Goal: Task Accomplishment & Management: Complete application form

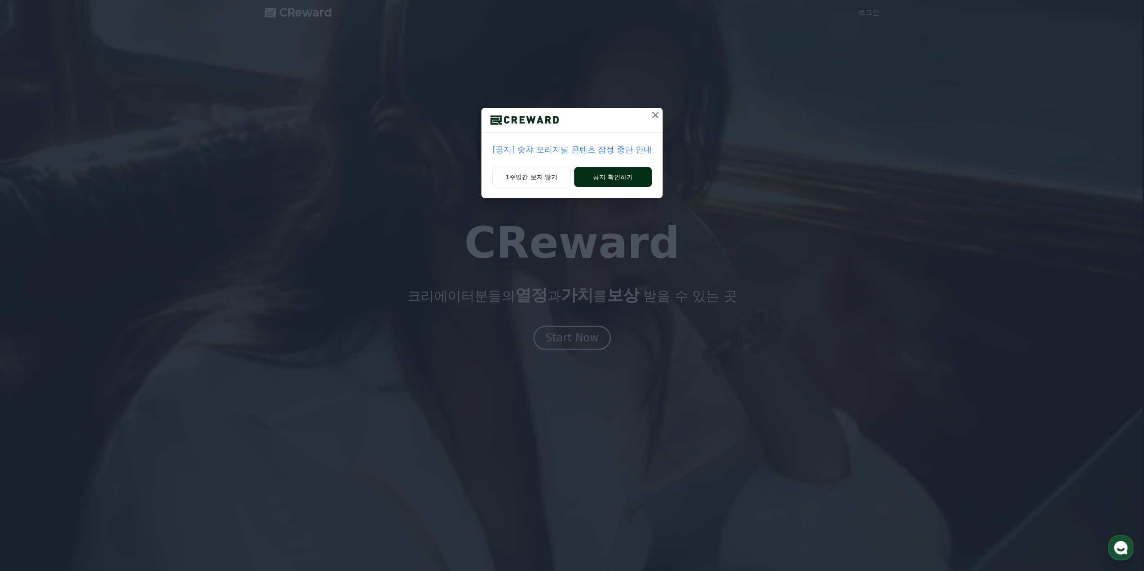
click at [623, 180] on button "공지 확인하기" at bounding box center [613, 177] width 78 height 20
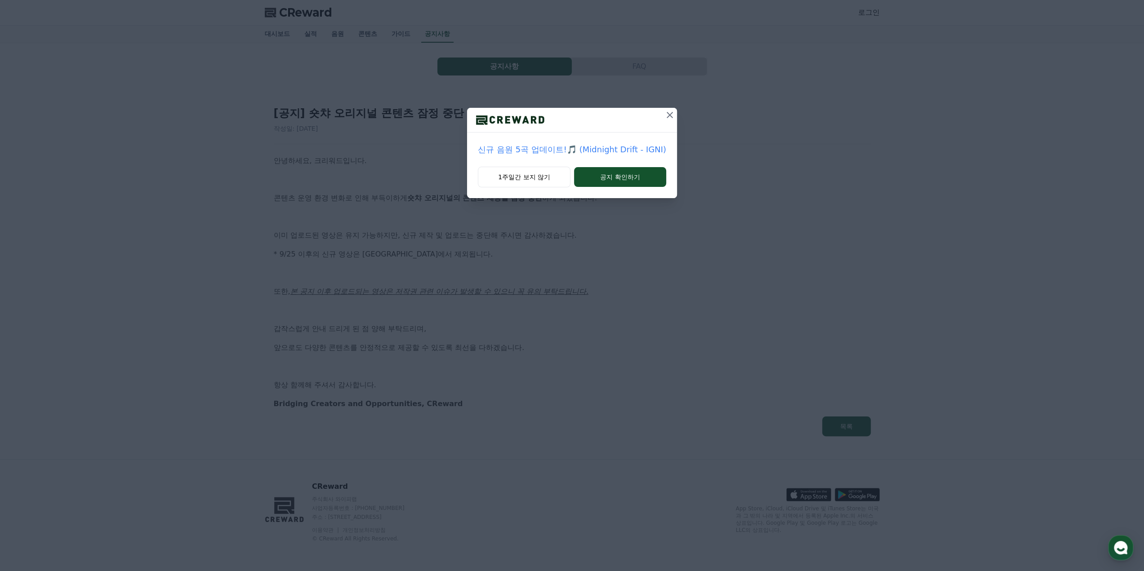
click at [623, 180] on button "공지 확인하기" at bounding box center [620, 177] width 92 height 20
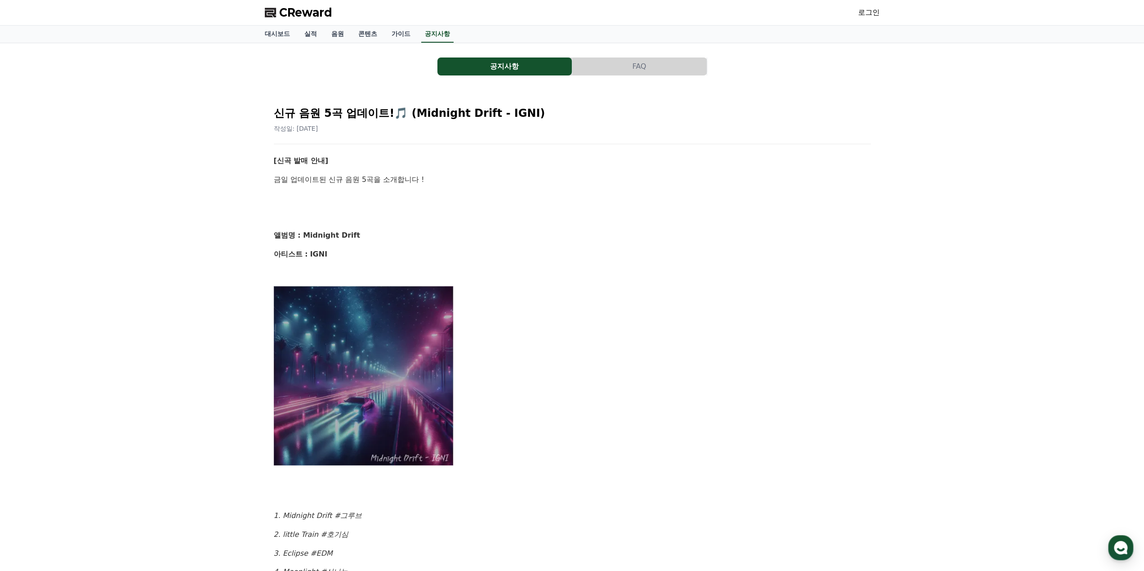
click at [869, 10] on link "로그인" at bounding box center [869, 12] width 22 height 11
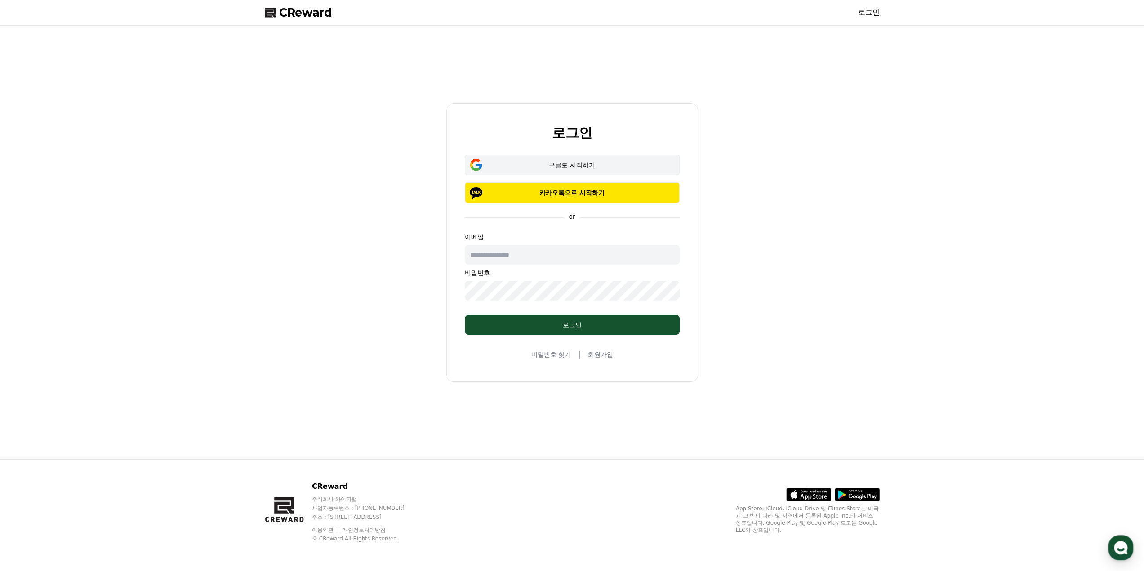
click at [586, 163] on div "구글로 시작하기" at bounding box center [572, 164] width 189 height 9
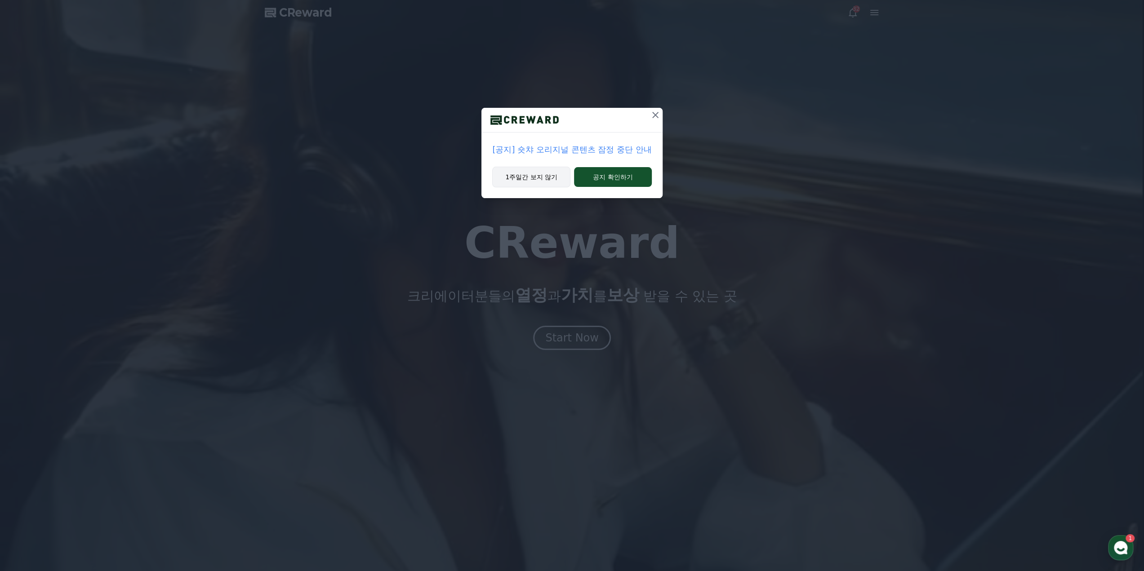
click at [546, 186] on button "1주일간 보지 않기" at bounding box center [531, 177] width 78 height 21
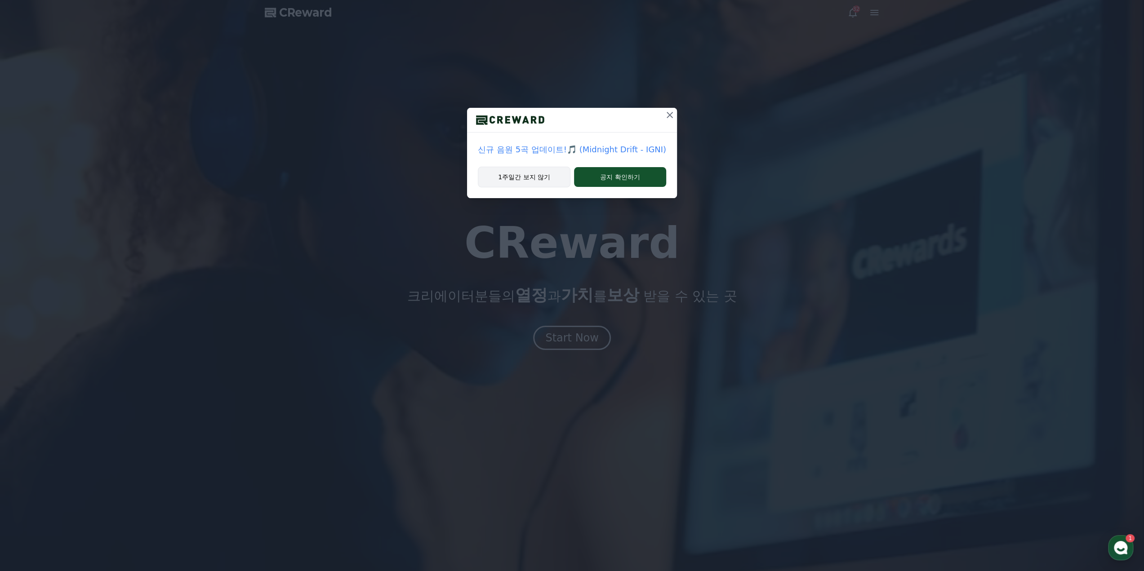
click at [553, 180] on button "1주일간 보지 않기" at bounding box center [524, 177] width 93 height 21
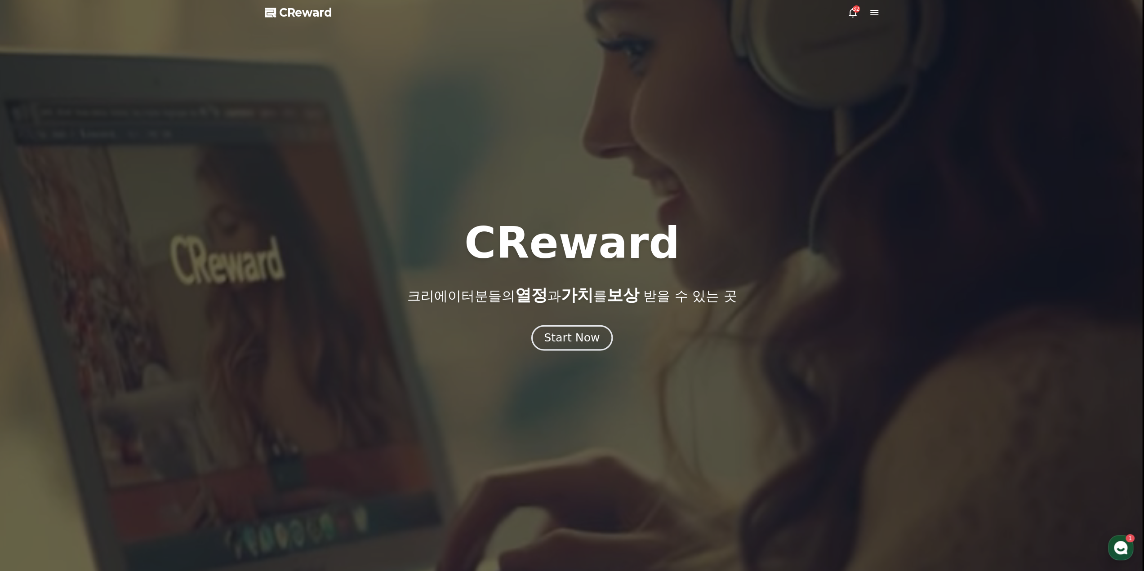
click at [572, 333] on div "Start Now" at bounding box center [572, 337] width 56 height 15
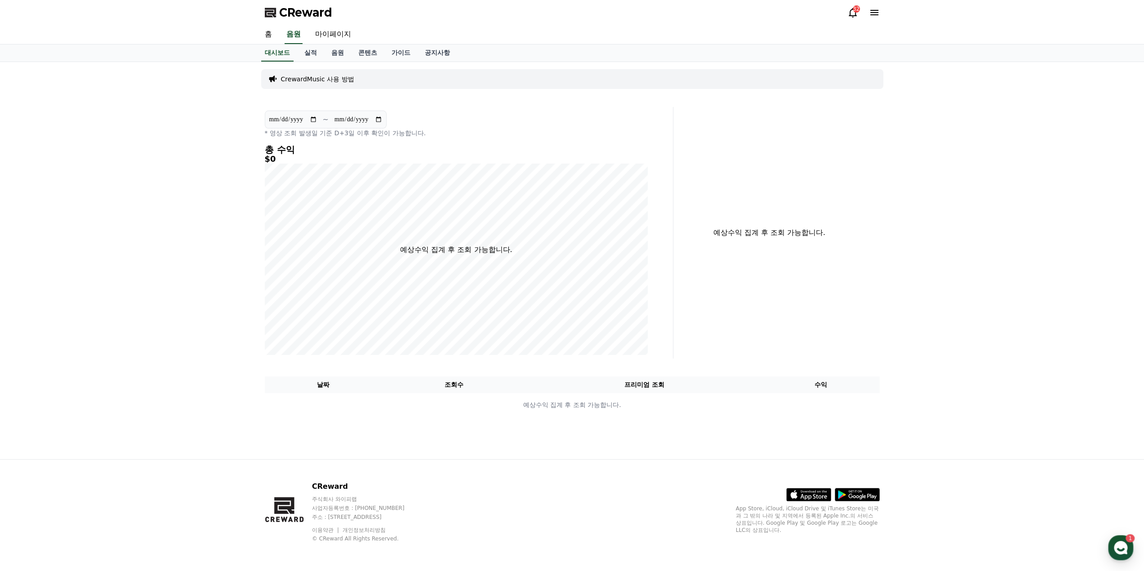
click at [852, 13] on icon at bounding box center [852, 12] width 11 height 11
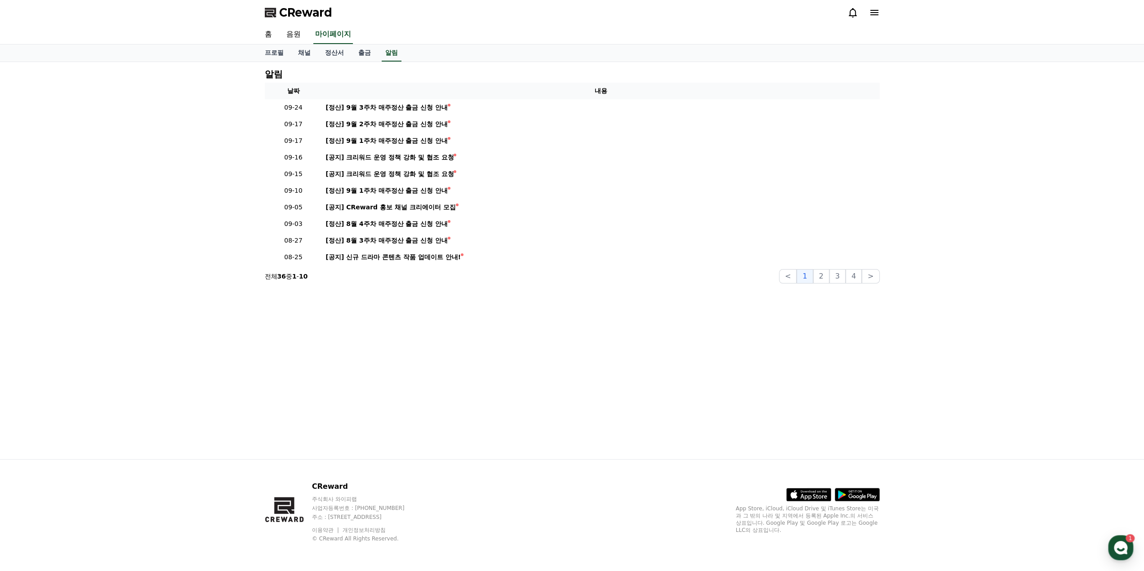
click at [876, 13] on icon at bounding box center [874, 12] width 11 height 11
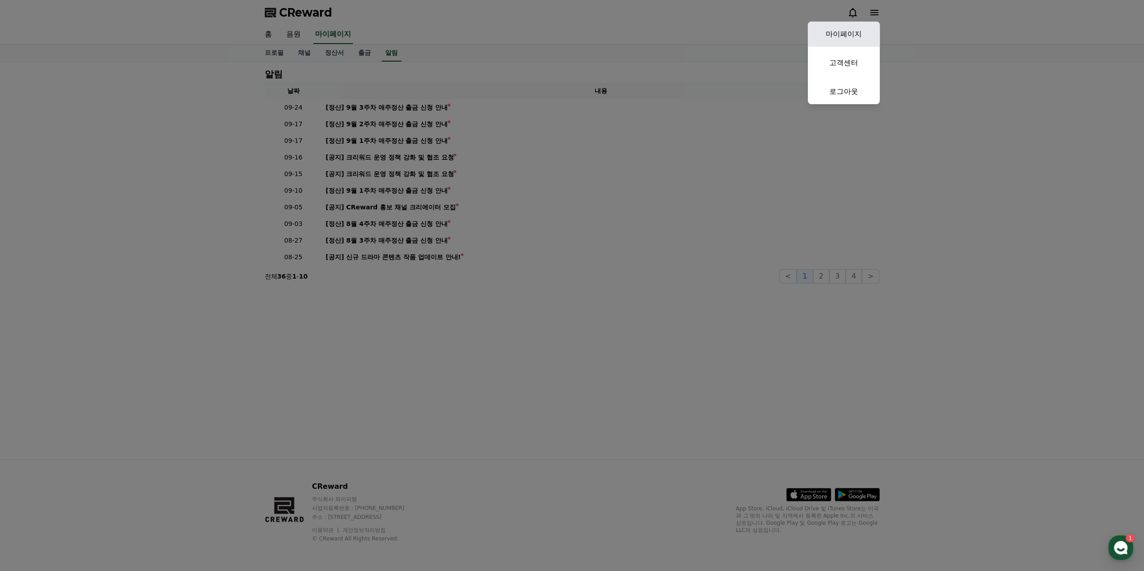
click at [852, 36] on link "마이페이지" at bounding box center [844, 34] width 72 height 25
select select "**********"
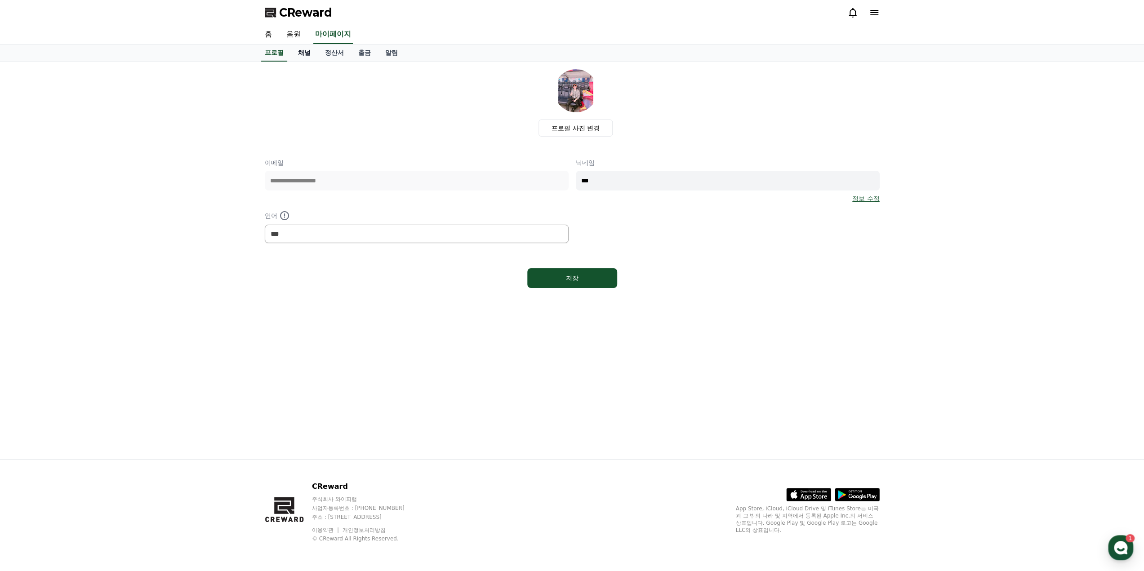
click at [300, 53] on link "채널" at bounding box center [304, 52] width 27 height 17
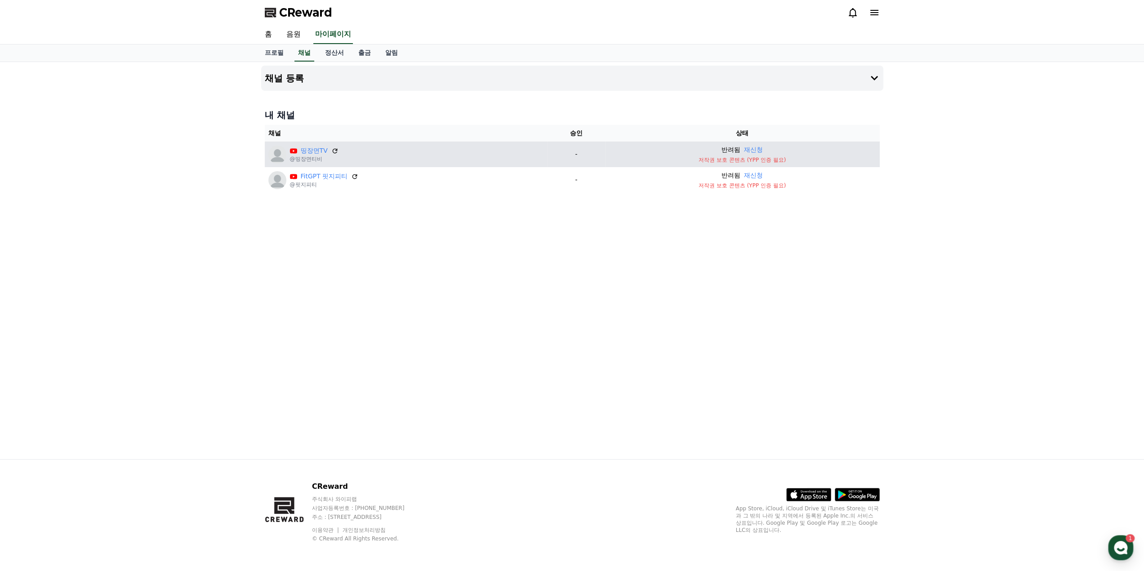
click at [763, 161] on p "저작권 보호 콘텐츠 (YPP 인증 필요)" at bounding box center [742, 159] width 267 height 7
click at [333, 149] on icon at bounding box center [335, 151] width 8 height 8
click at [757, 148] on button "재신청" at bounding box center [753, 149] width 19 height 9
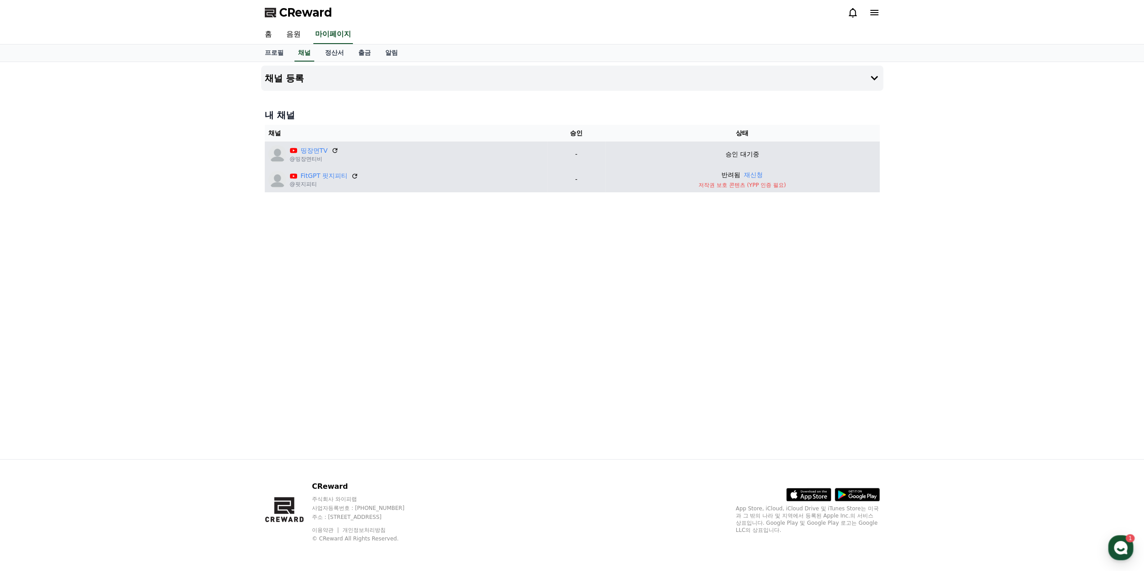
click at [268, 183] on div "FitGPT 핏지피티 @핏지피티" at bounding box center [405, 180] width 275 height 18
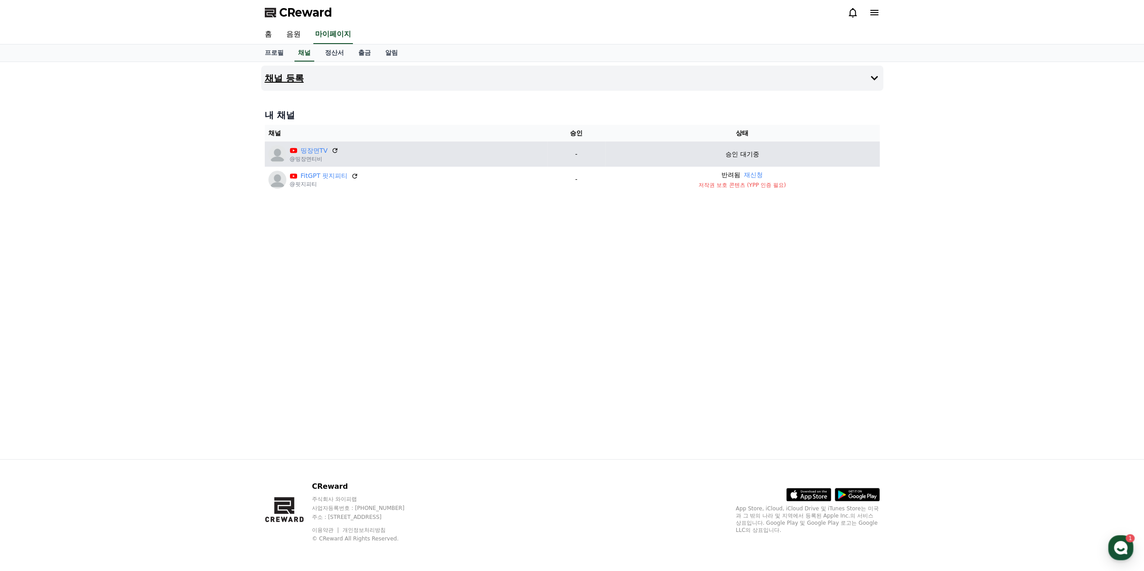
click at [287, 82] on h4 "채널 등록" at bounding box center [284, 78] width 39 height 10
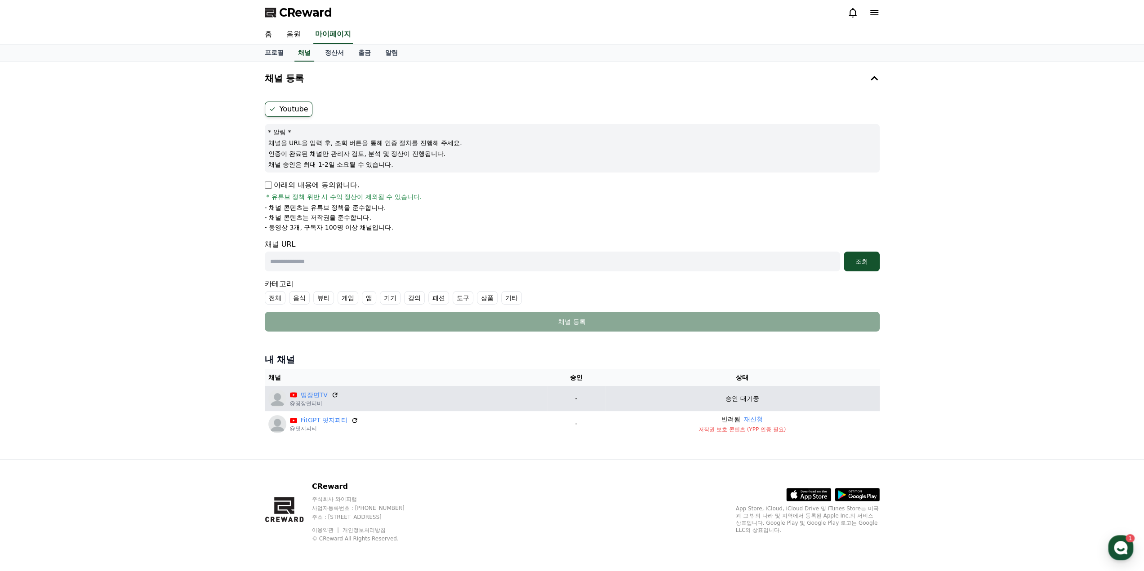
click at [364, 262] on input "text" at bounding box center [552, 262] width 575 height 20
type input "*"
click at [868, 254] on button "조회" at bounding box center [862, 262] width 36 height 20
click at [418, 258] on input "******" at bounding box center [552, 262] width 575 height 20
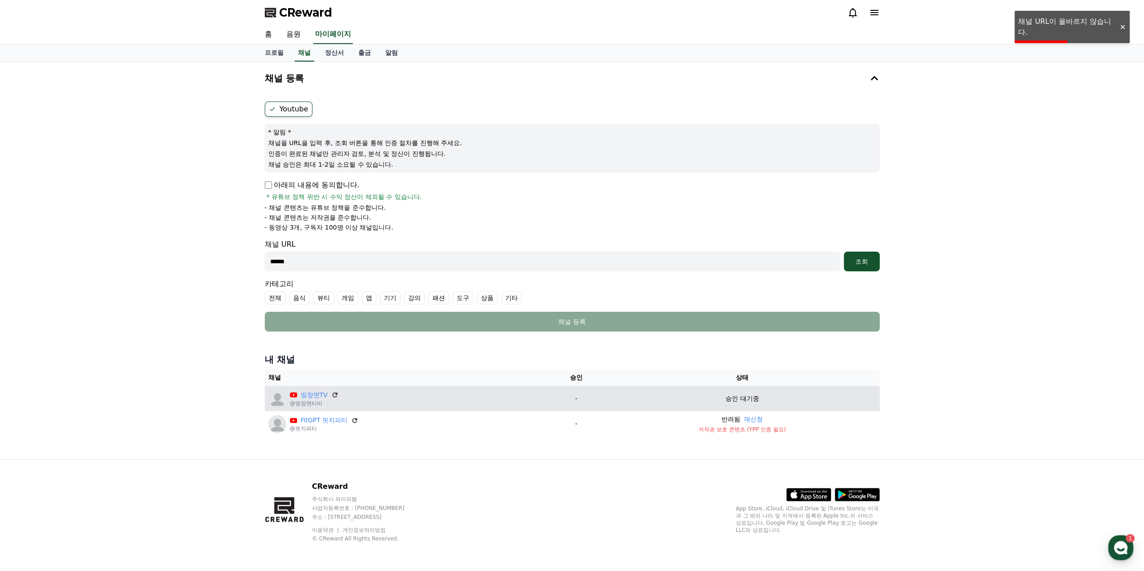
click at [418, 258] on input "******" at bounding box center [552, 262] width 575 height 20
paste input "**********"
type input "**********"
click at [864, 261] on div "조회" at bounding box center [861, 261] width 29 height 9
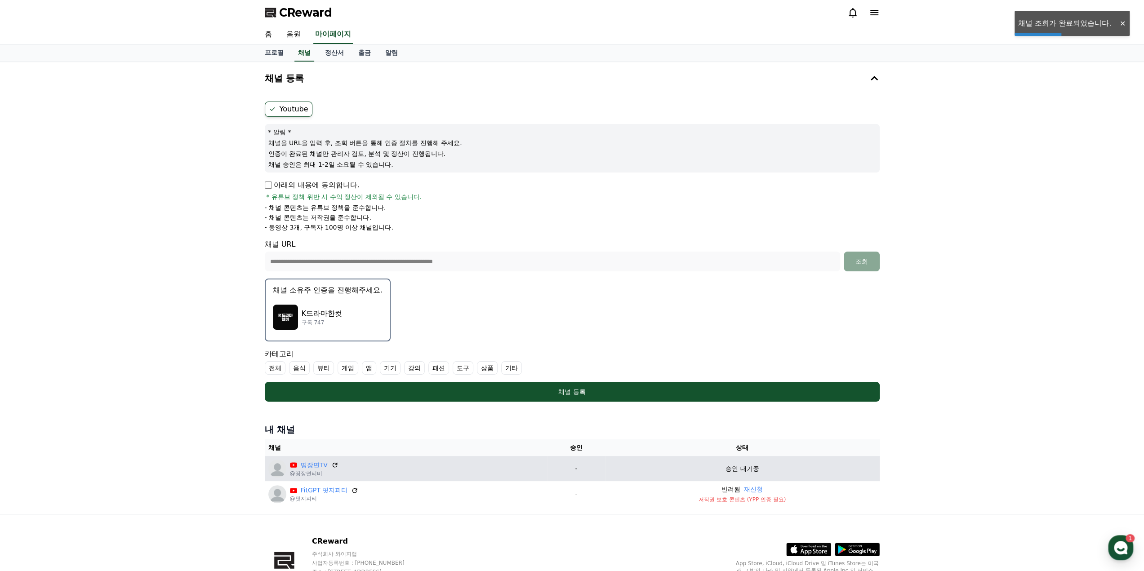
click at [304, 315] on p "K드라마한컷" at bounding box center [322, 313] width 41 height 11
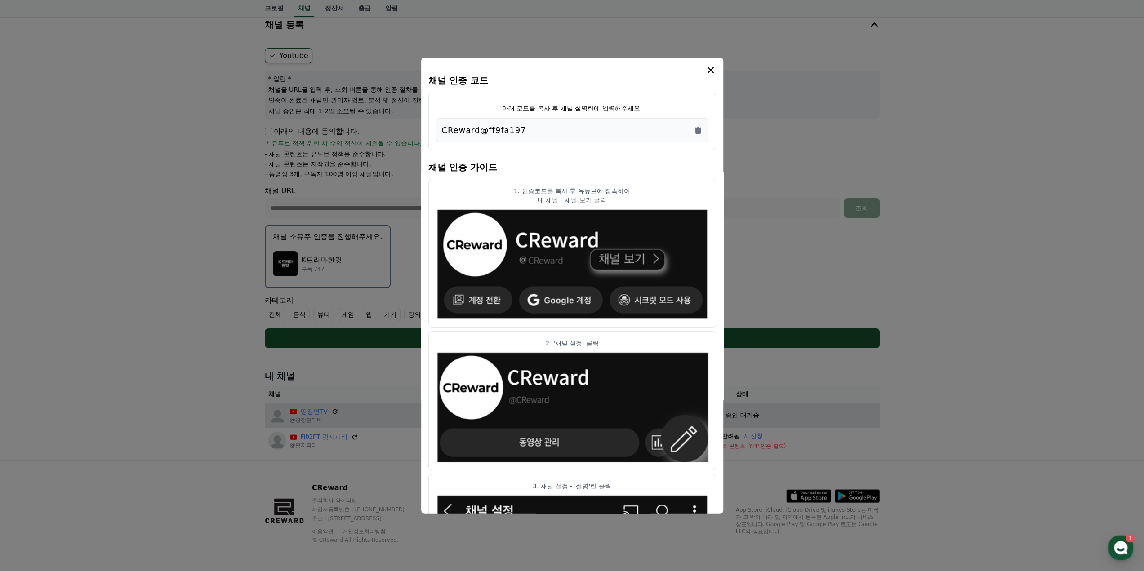
click at [713, 67] on icon "modal" at bounding box center [710, 70] width 6 height 6
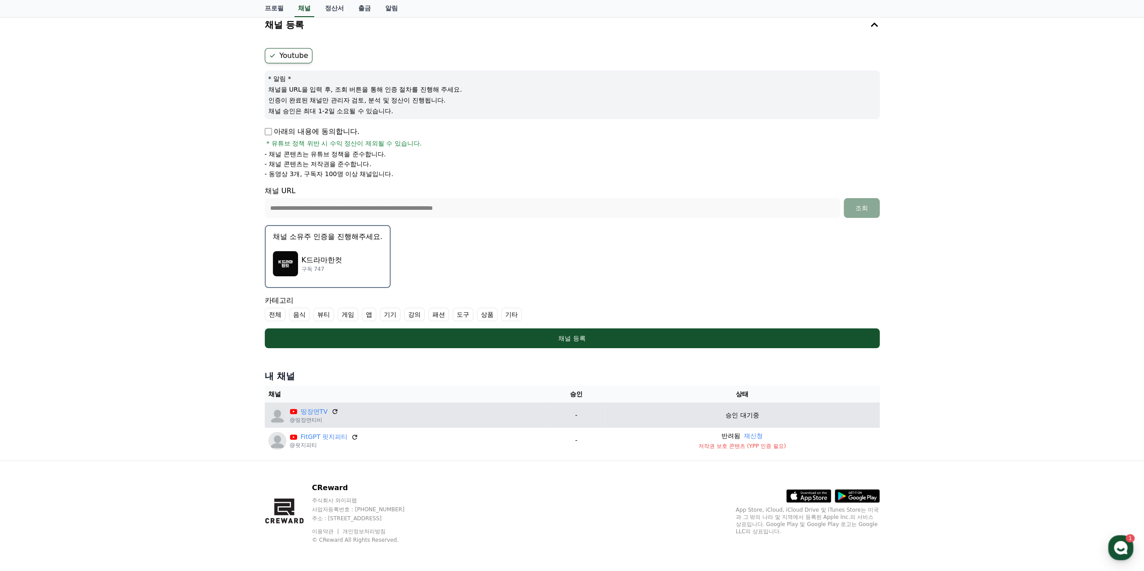
click at [320, 260] on p "K드라마한컷" at bounding box center [322, 260] width 41 height 11
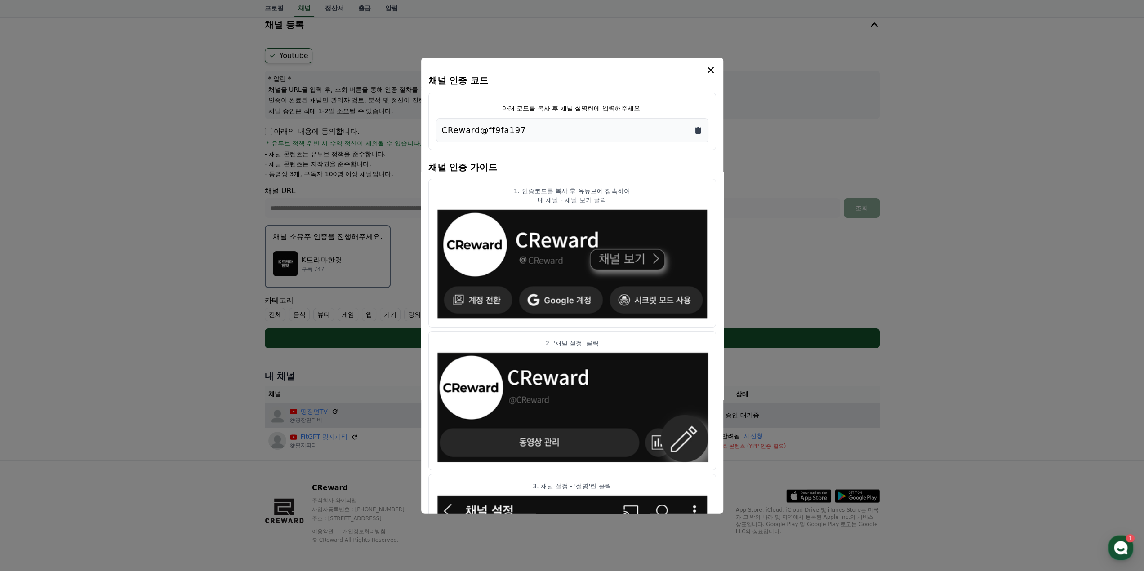
click at [696, 126] on icon "Copy to clipboard" at bounding box center [697, 129] width 9 height 9
click at [668, 155] on h4 "채널 인증 가이드" at bounding box center [572, 165] width 288 height 25
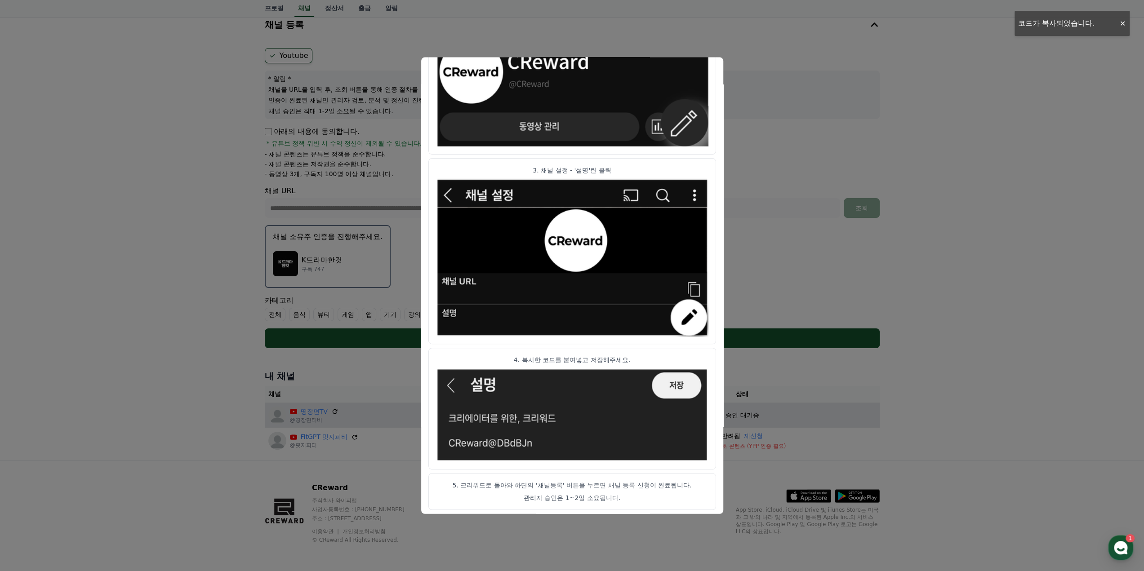
scroll to position [317, 0]
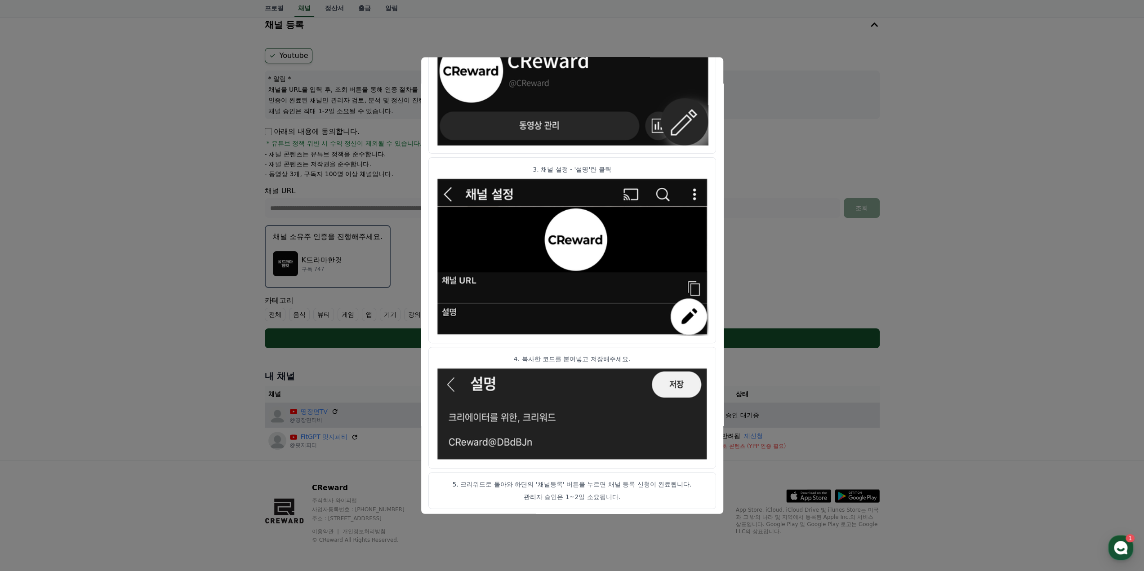
click at [640, 487] on p "5. 크리워드로 돌아와 하단의 '채널등록' 버튼을 누르면 채널 등록 신청이 완료됩니다." at bounding box center [572, 484] width 272 height 9
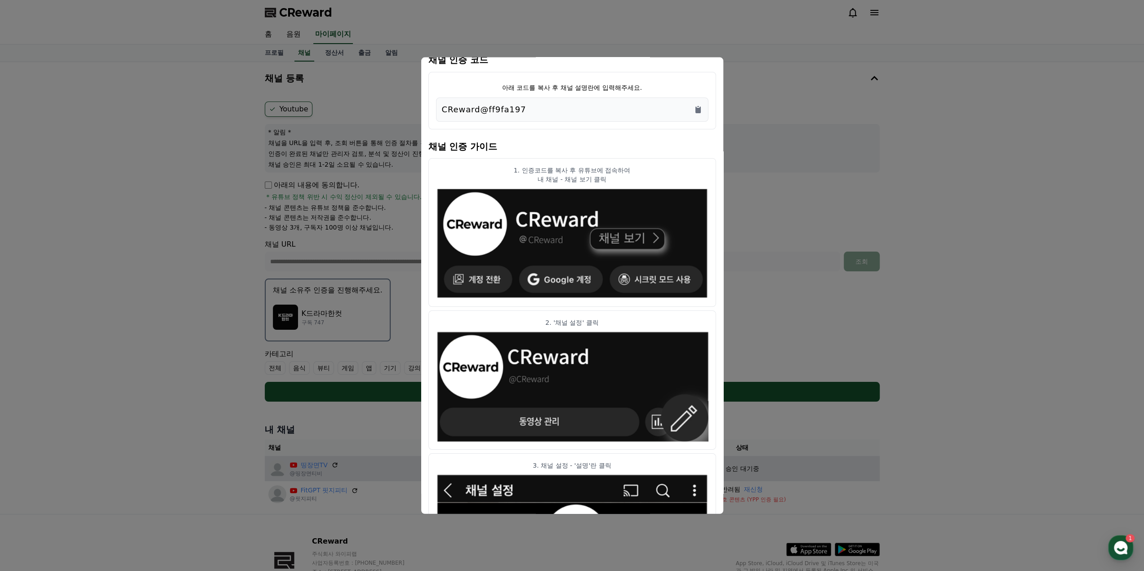
scroll to position [0, 0]
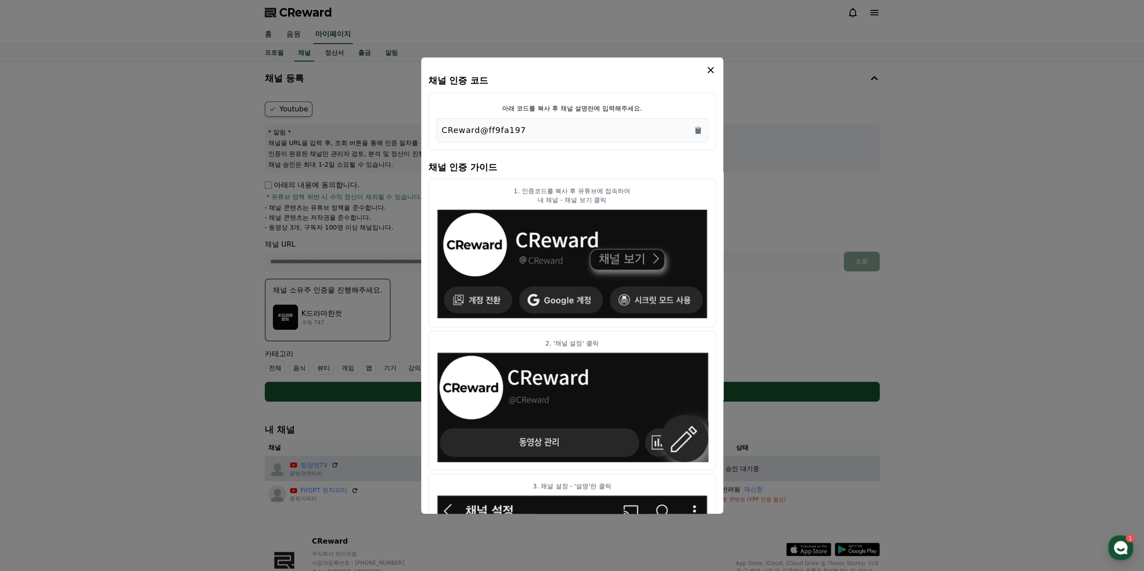
click at [711, 68] on icon "modal" at bounding box center [710, 70] width 6 height 6
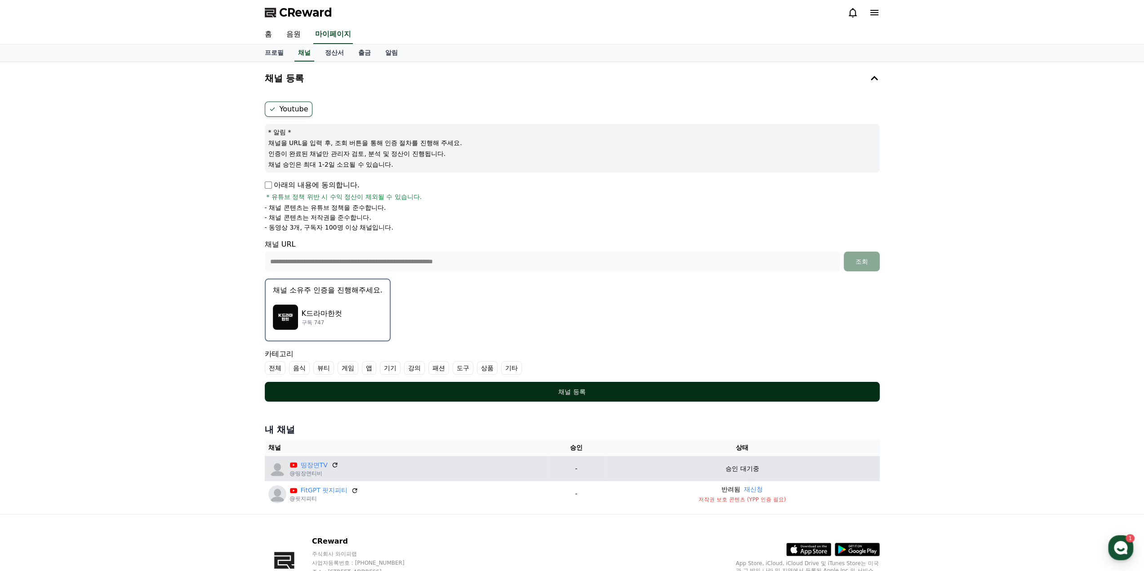
click at [569, 393] on div "채널 등록" at bounding box center [572, 391] width 579 height 9
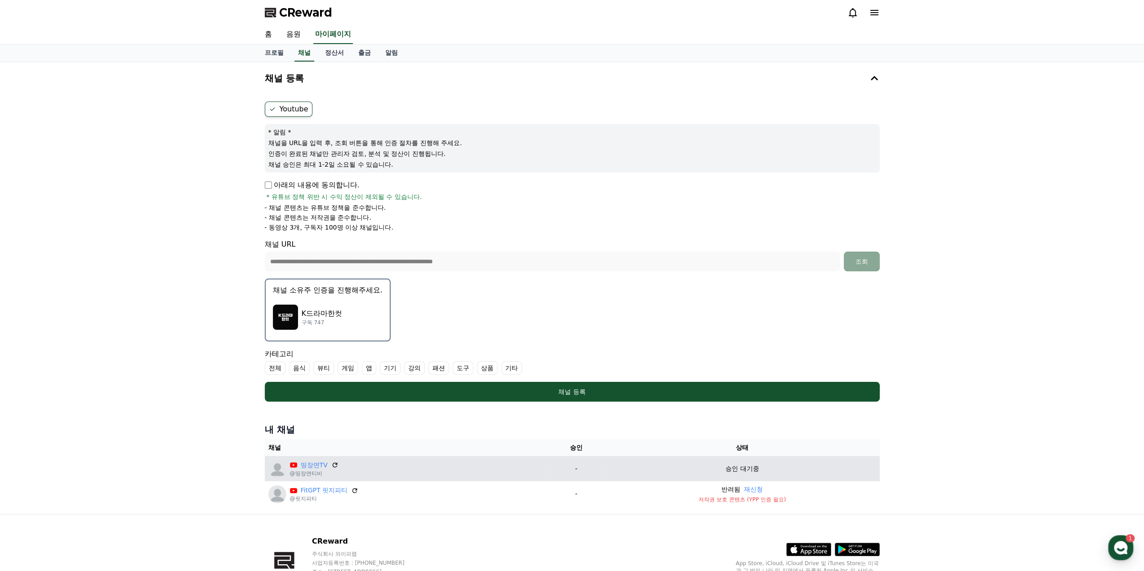
click at [510, 369] on label "기타" at bounding box center [511, 367] width 21 height 13
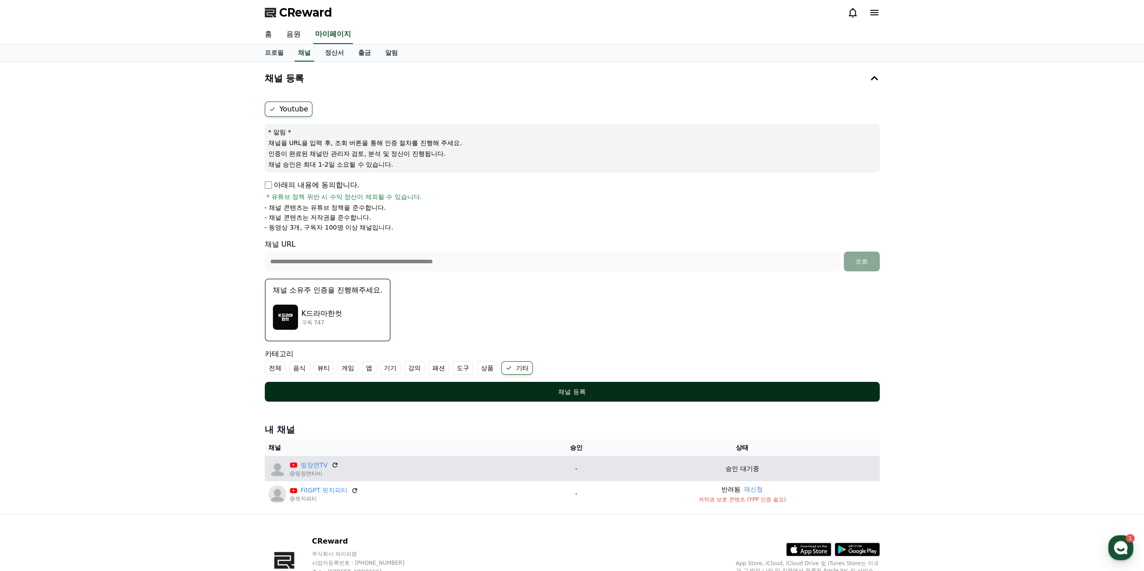
click at [543, 391] on div "채널 등록" at bounding box center [572, 391] width 579 height 9
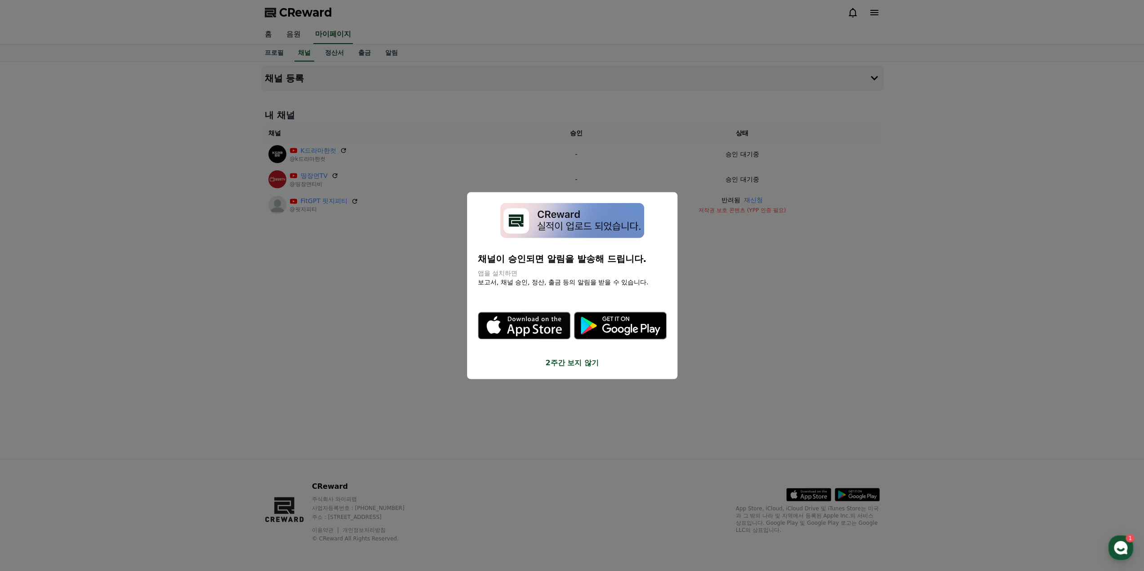
click at [567, 363] on button "2주간 보지 않기" at bounding box center [572, 363] width 189 height 11
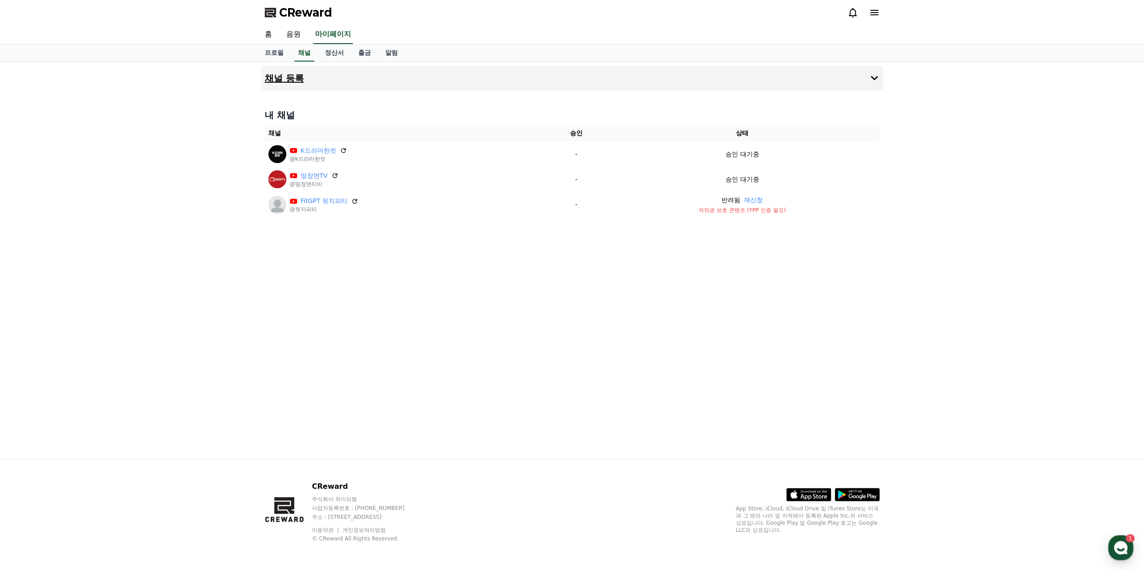
click at [732, 80] on button "채널 등록" at bounding box center [572, 78] width 622 height 25
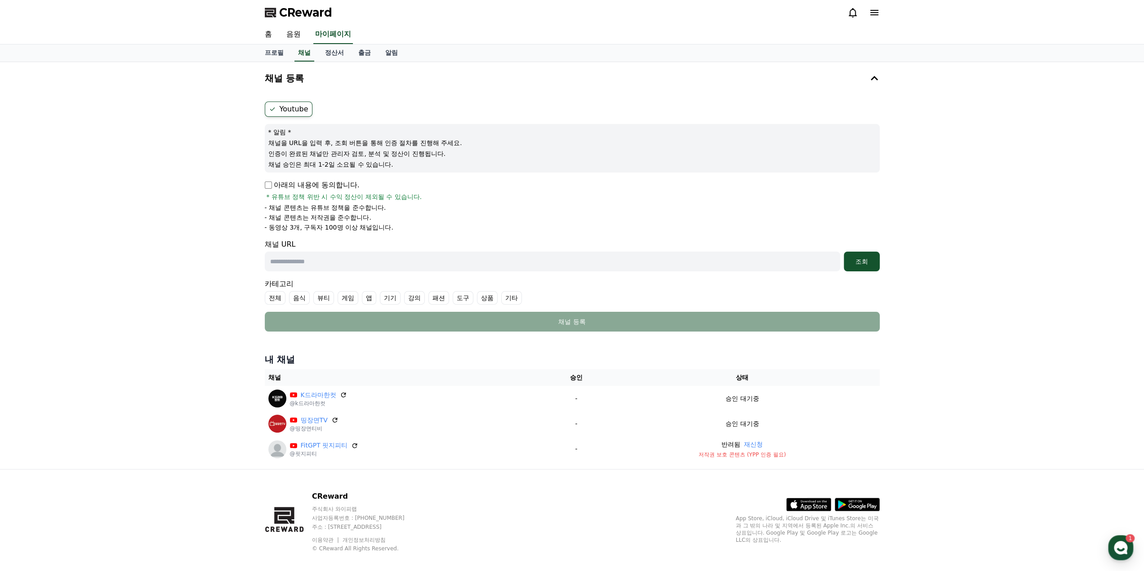
click at [326, 259] on input "text" at bounding box center [552, 262] width 575 height 20
paste input "**********"
type input "**********"
click at [862, 261] on div "조회" at bounding box center [861, 261] width 29 height 9
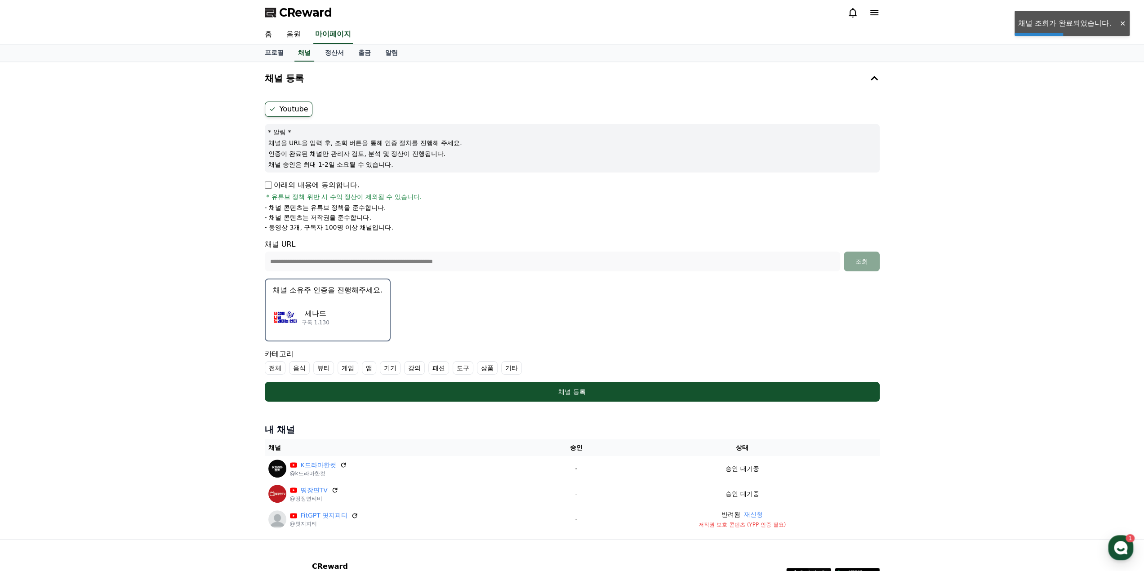
click at [277, 318] on img "button" at bounding box center [285, 317] width 25 height 25
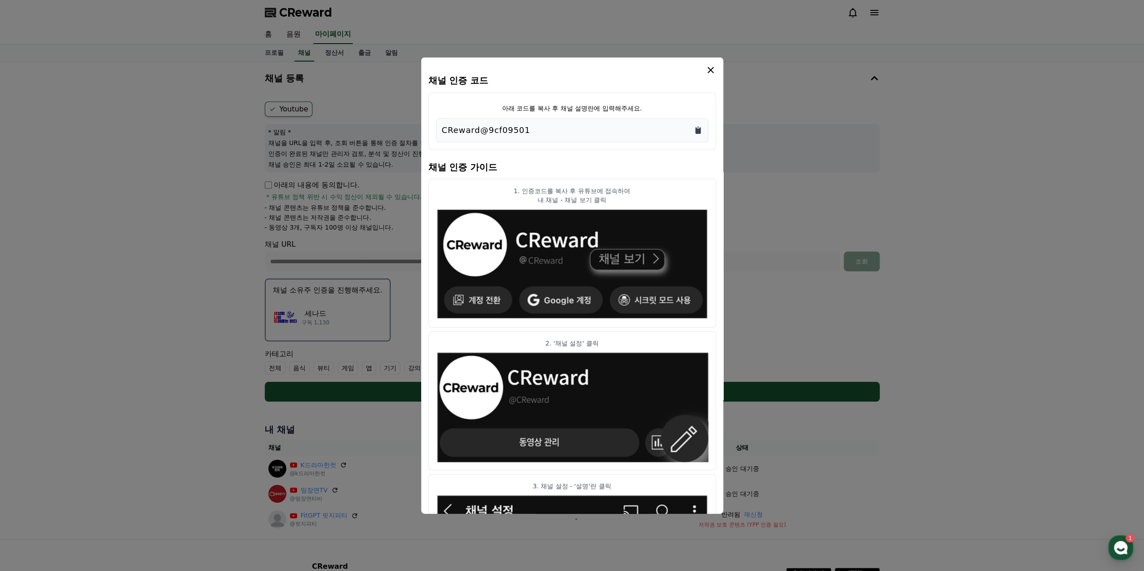
click at [697, 129] on icon "Copy to clipboard" at bounding box center [697, 130] width 5 height 7
click at [714, 70] on icon "modal" at bounding box center [710, 69] width 11 height 11
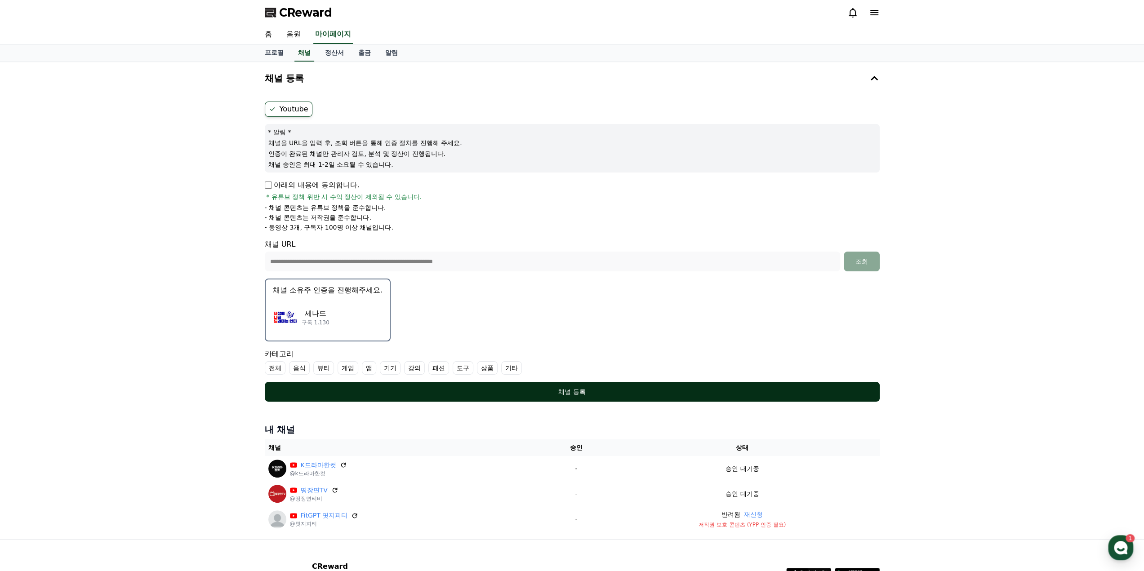
click at [575, 389] on div "채널 등록" at bounding box center [572, 391] width 579 height 9
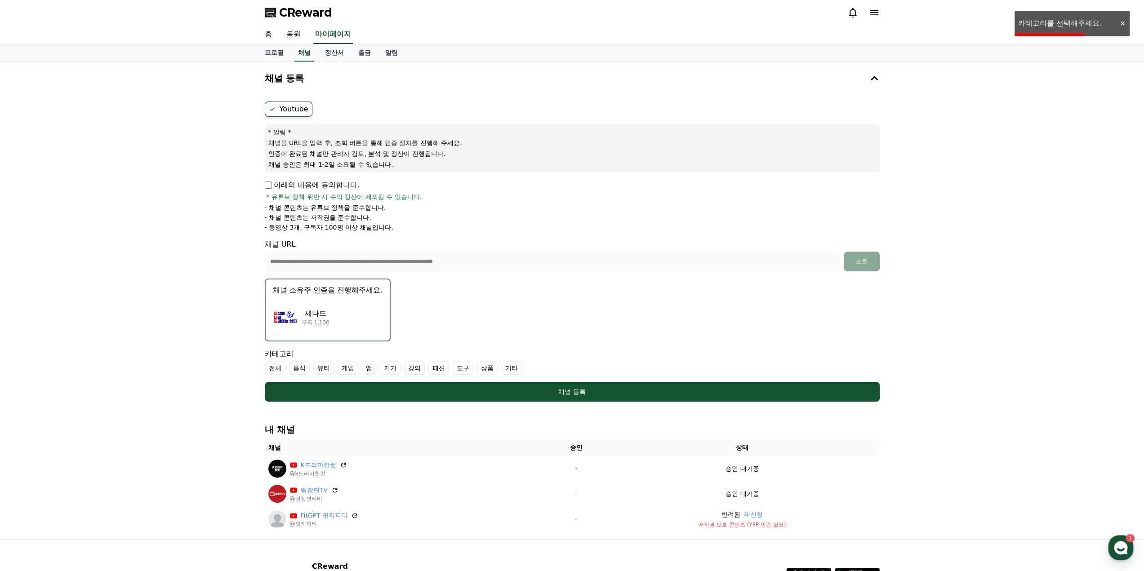
click at [515, 367] on label "기타" at bounding box center [511, 367] width 21 height 13
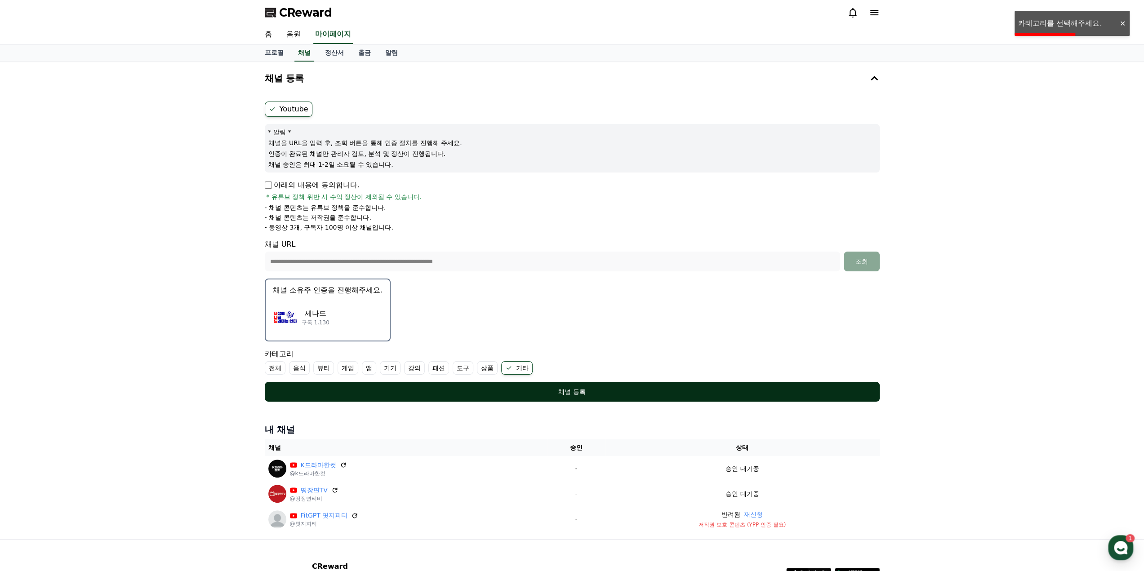
click at [549, 384] on button "채널 등록" at bounding box center [572, 392] width 615 height 20
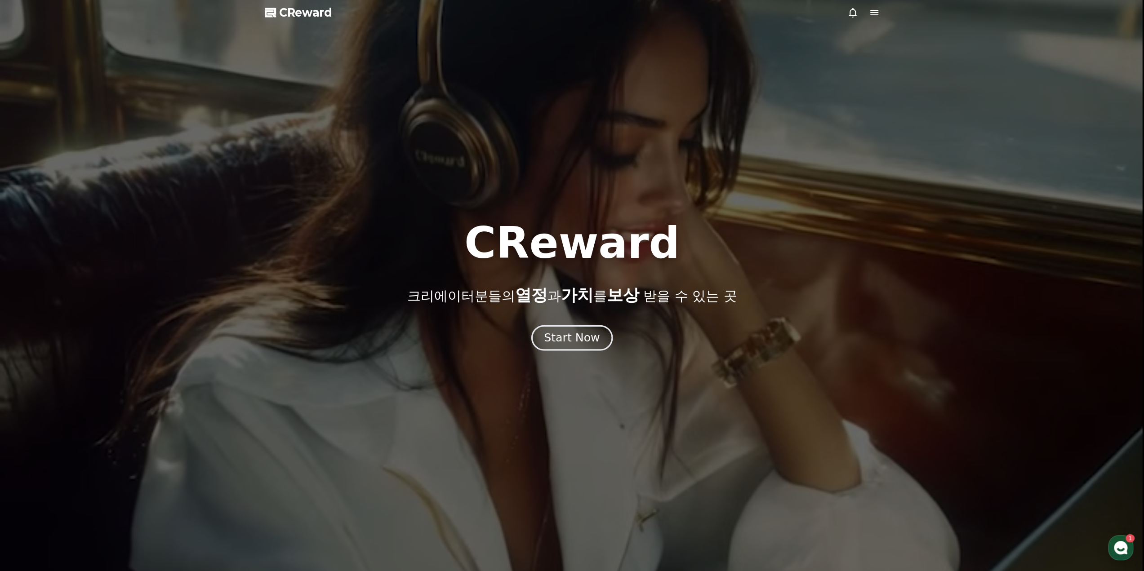
click at [578, 338] on div "Start Now" at bounding box center [572, 337] width 56 height 15
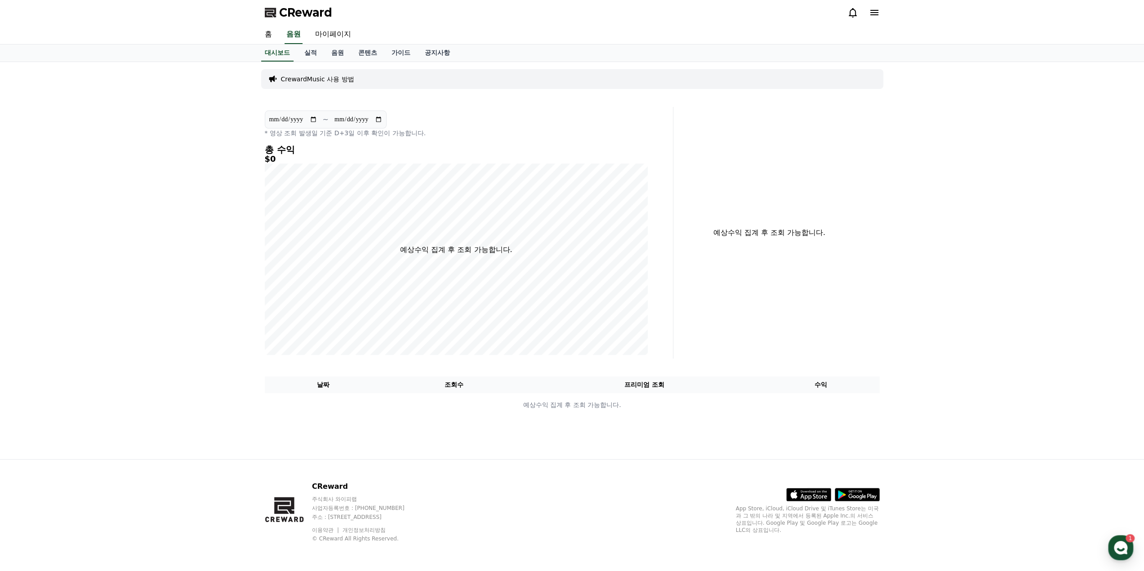
click at [875, 12] on icon at bounding box center [874, 12] width 8 height 5
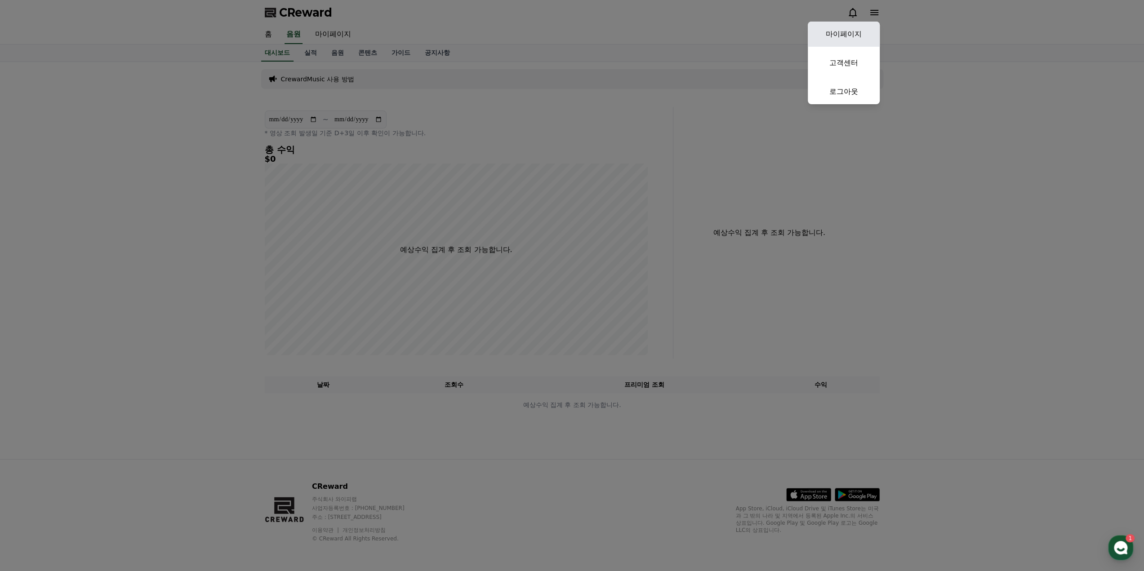
click at [850, 33] on link "마이페이지" at bounding box center [844, 34] width 72 height 25
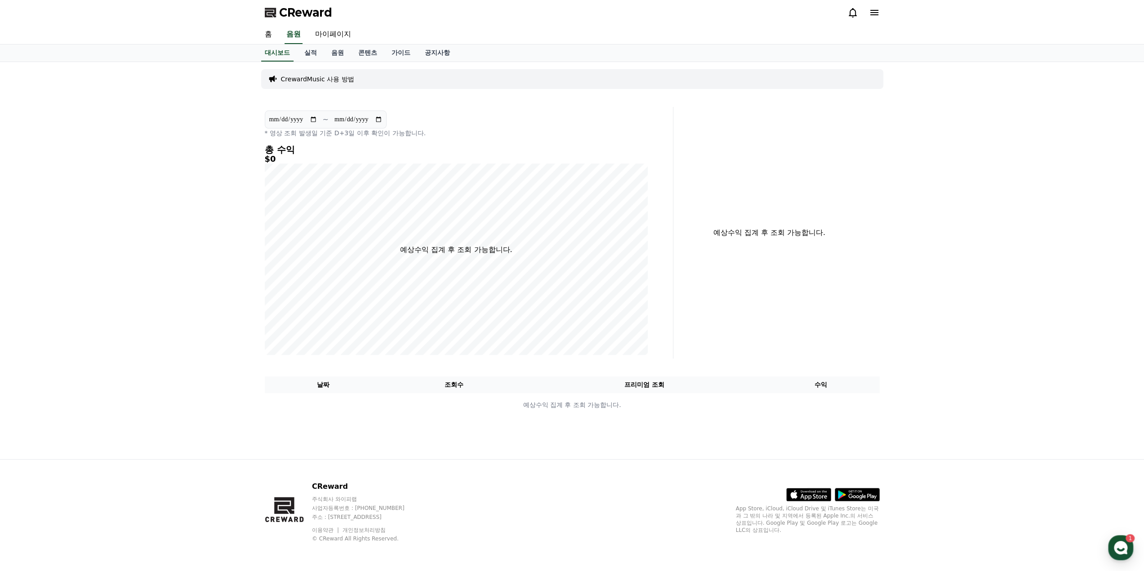
select select "**********"
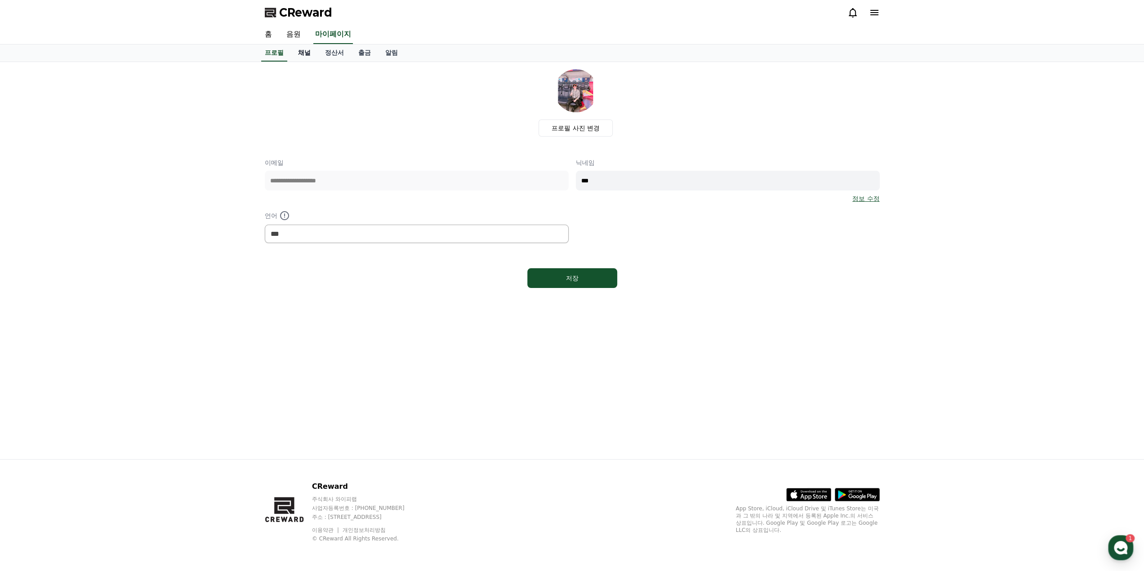
click at [298, 50] on link "채널" at bounding box center [304, 52] width 27 height 17
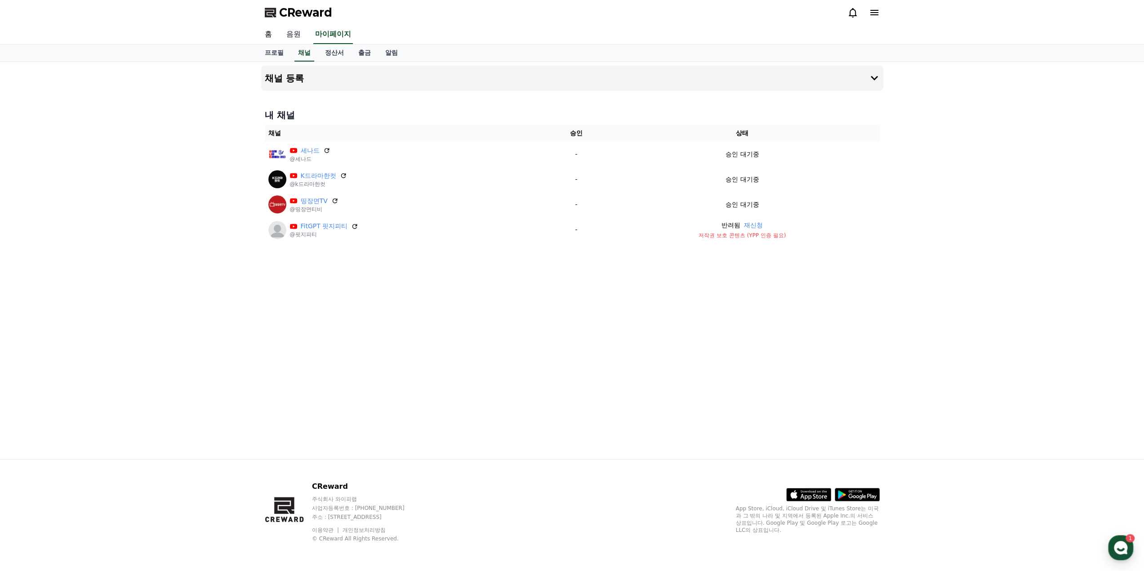
click at [293, 34] on link "음원" at bounding box center [293, 34] width 29 height 19
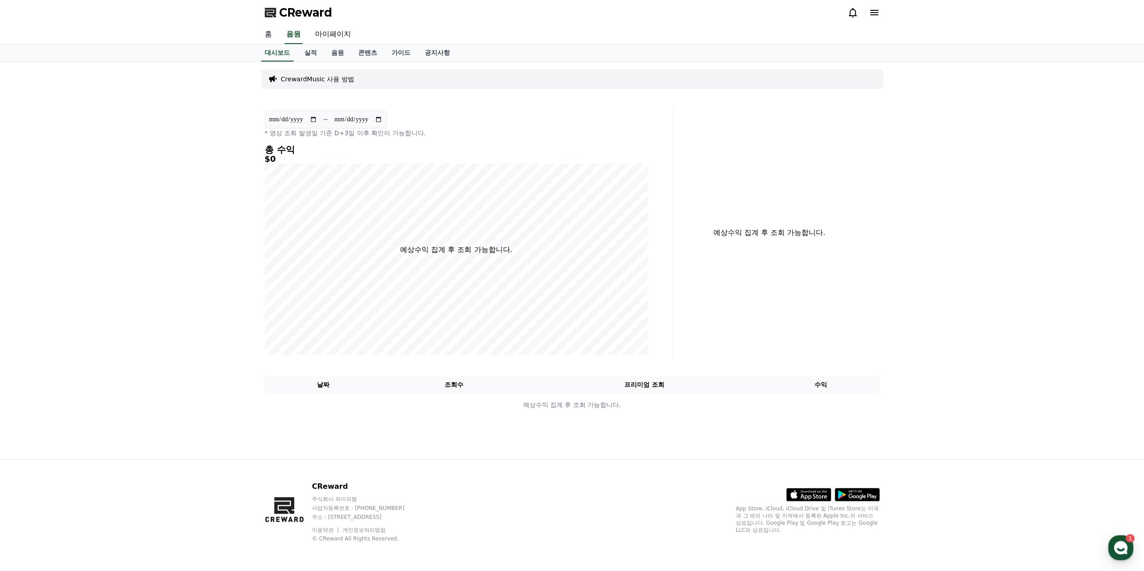
click at [271, 37] on link "홈" at bounding box center [269, 34] width 22 height 19
